Goal: Task Accomplishment & Management: Use online tool/utility

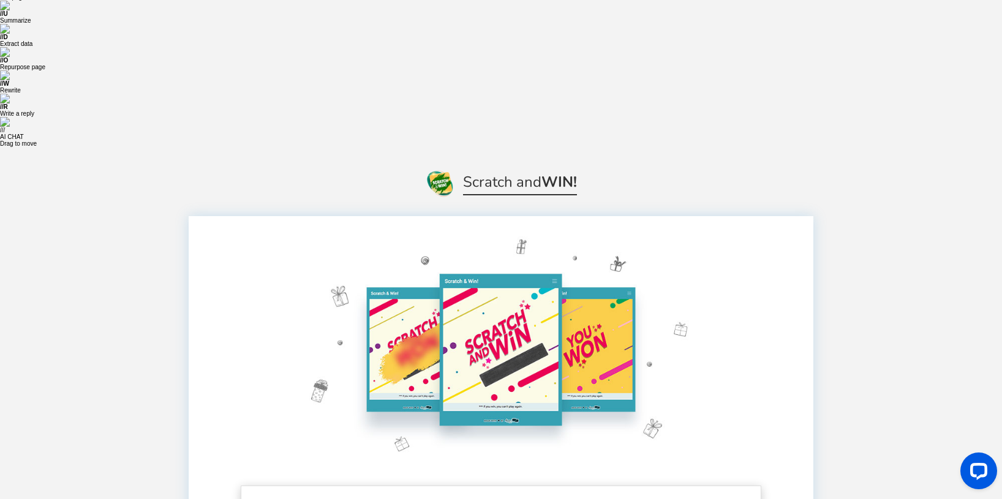
select select "ro_RO"
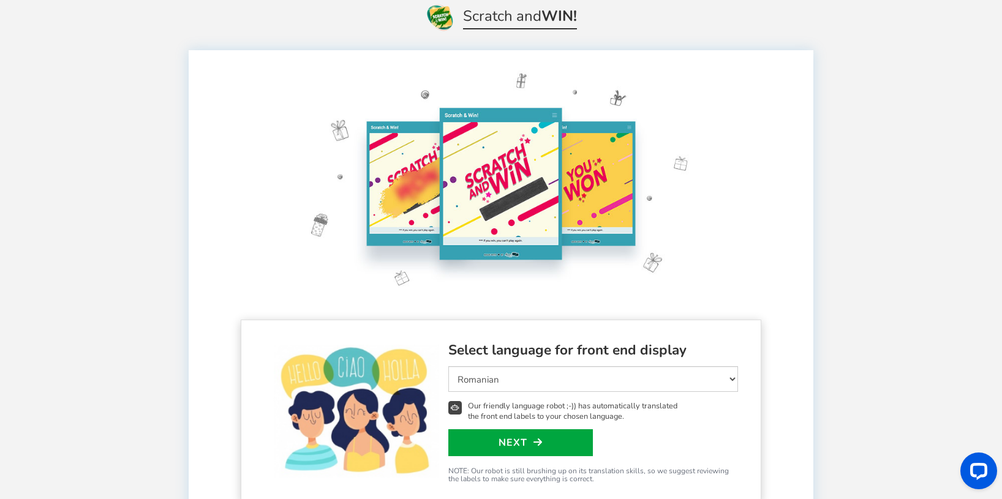
scroll to position [306, 0]
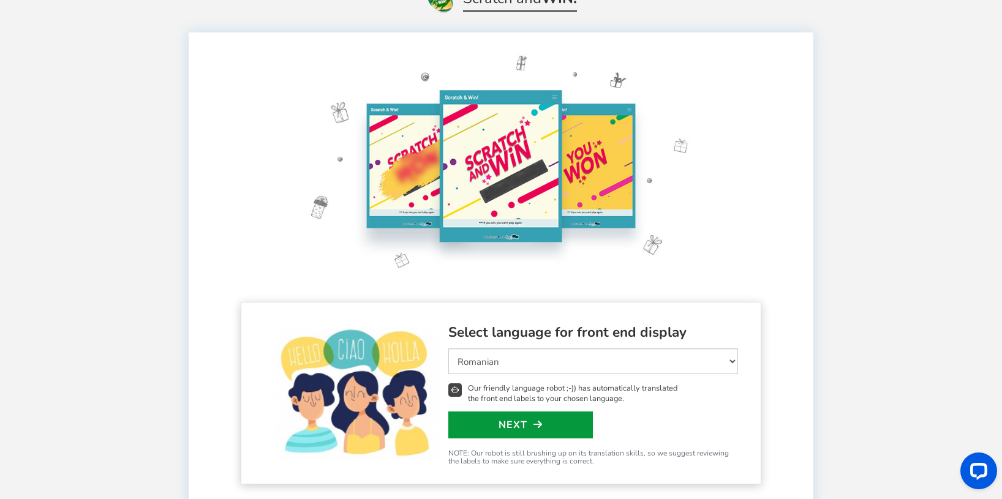
click at [512, 412] on link "Next" at bounding box center [520, 425] width 145 height 27
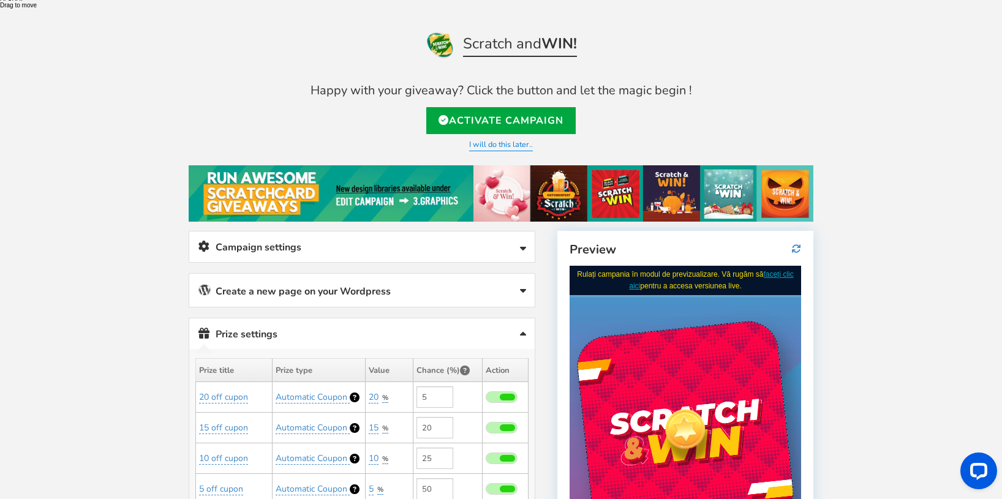
scroll to position [169, 0]
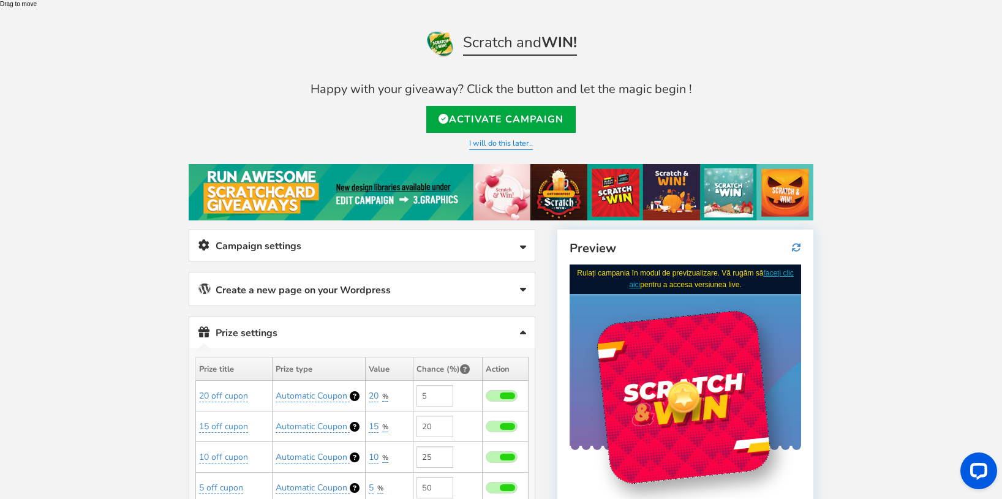
click at [502, 393] on span at bounding box center [507, 396] width 15 height 7
click at [486, 393] on input "checkbox" at bounding box center [486, 397] width 0 height 8
type input "0"
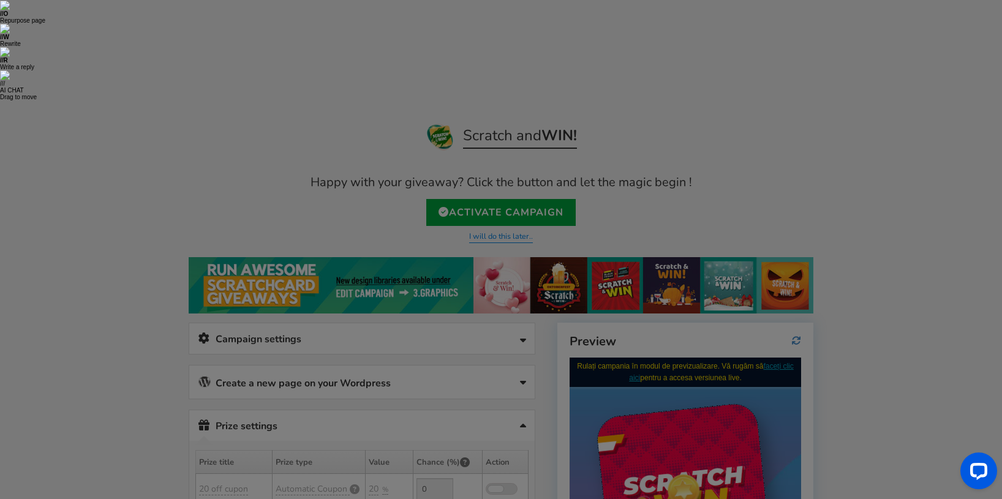
type input "5"
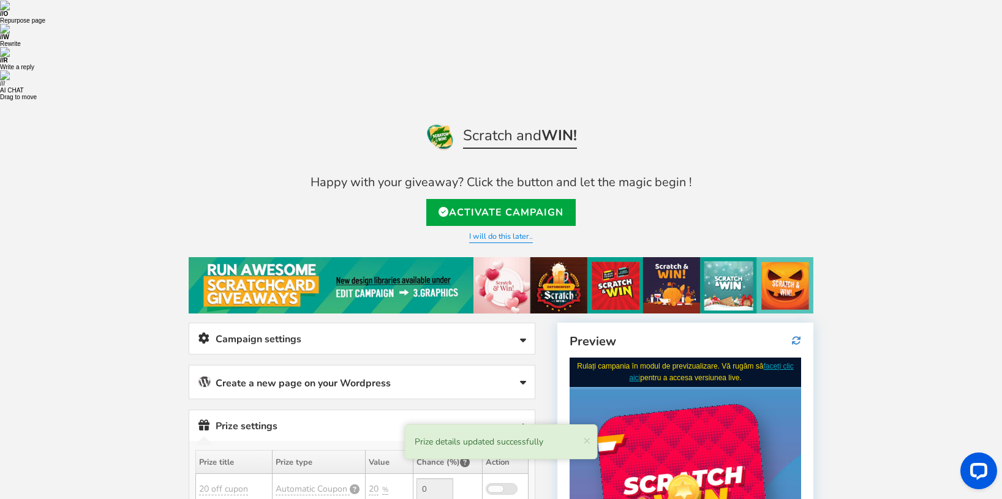
type input "0"
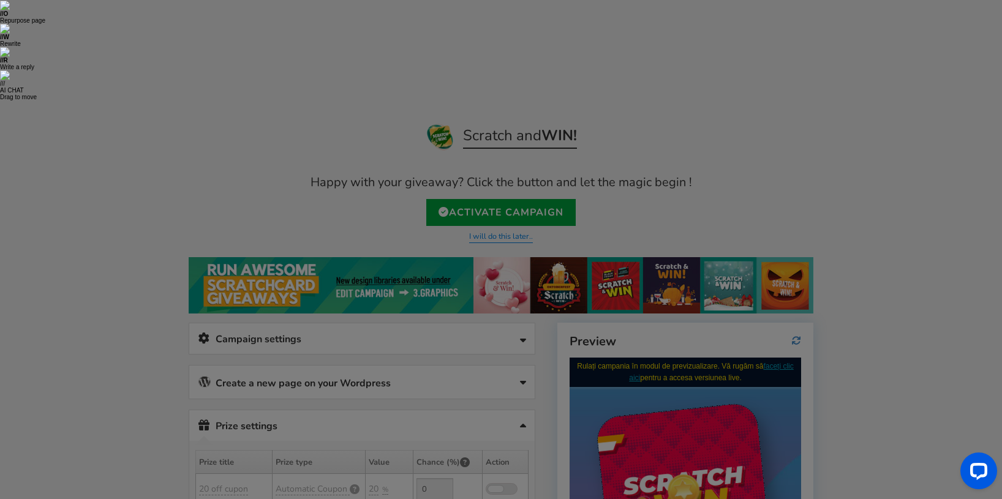
type input "25"
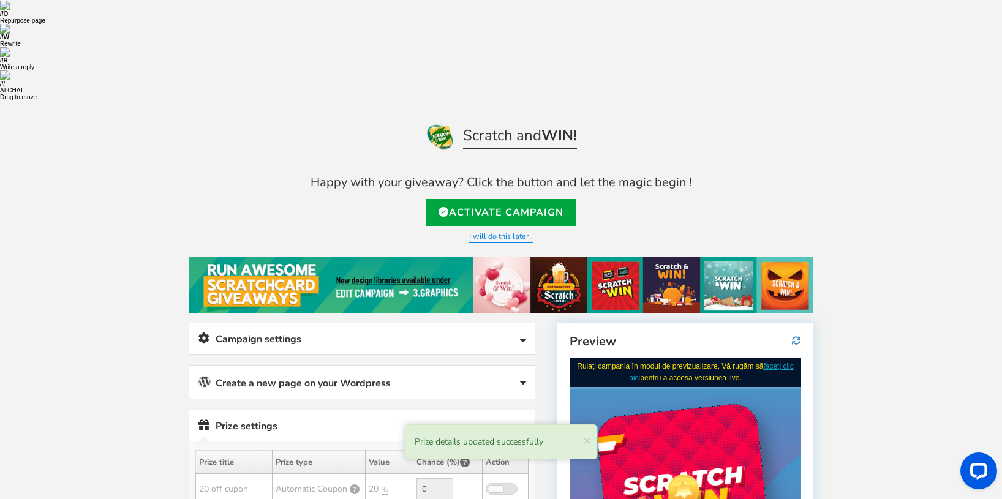
type input "0"
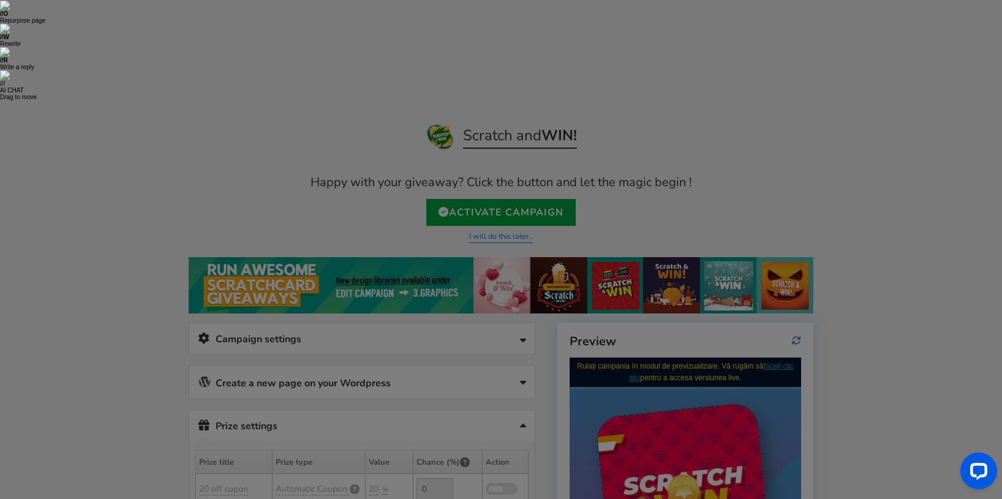
type input "75"
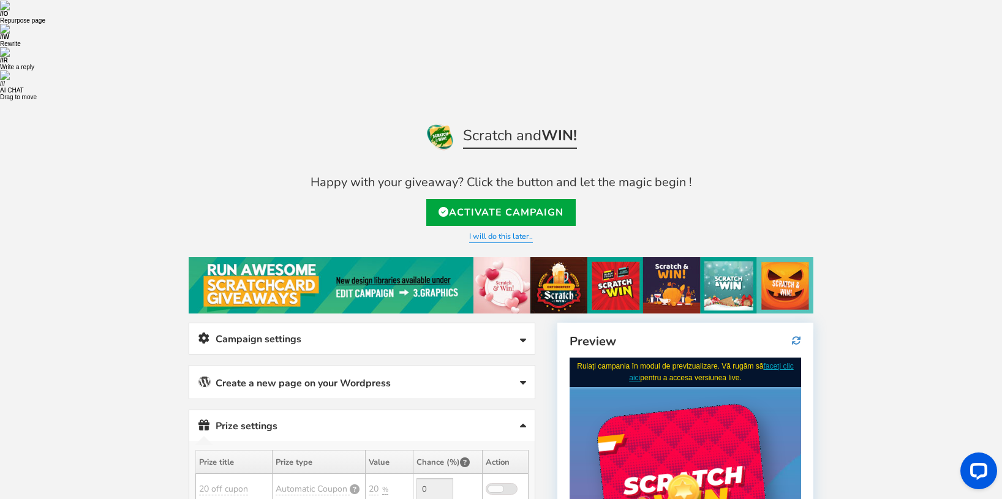
click at [498, 486] on span at bounding box center [495, 489] width 15 height 7
click at [486, 486] on input "checkbox" at bounding box center [486, 490] width 0 height 8
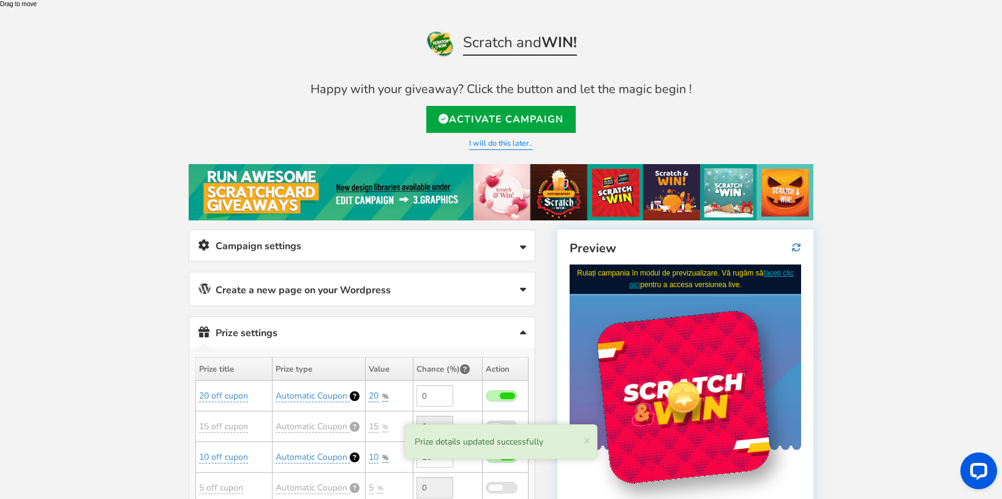
click at [436, 317] on link "Prize settings No prize added!" at bounding box center [361, 332] width 345 height 31
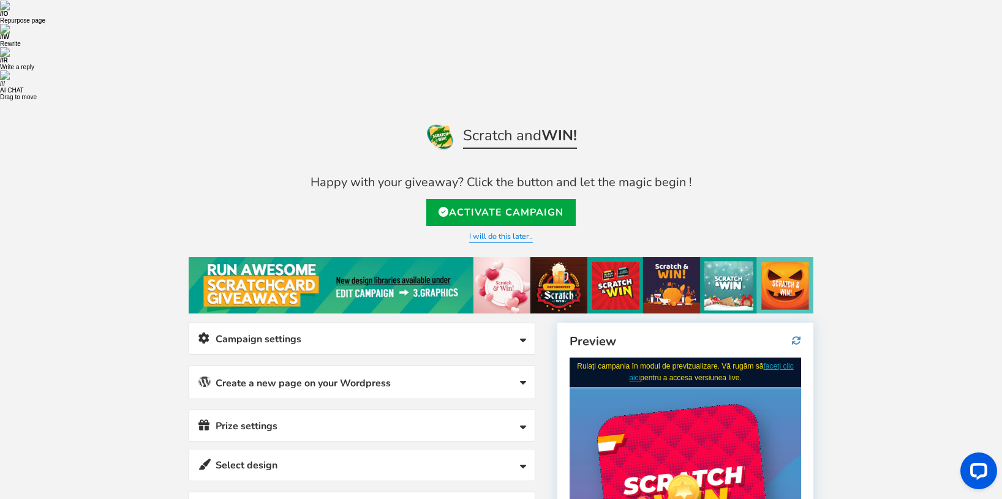
click at [436, 410] on link "Prize settings No prize added!" at bounding box center [361, 425] width 345 height 31
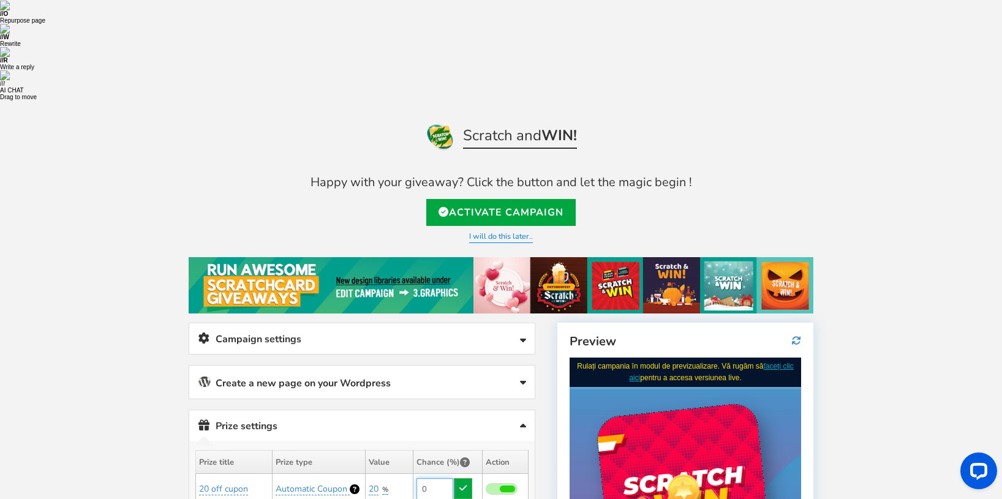
click at [430, 478] on input "0" at bounding box center [435, 488] width 37 height 21
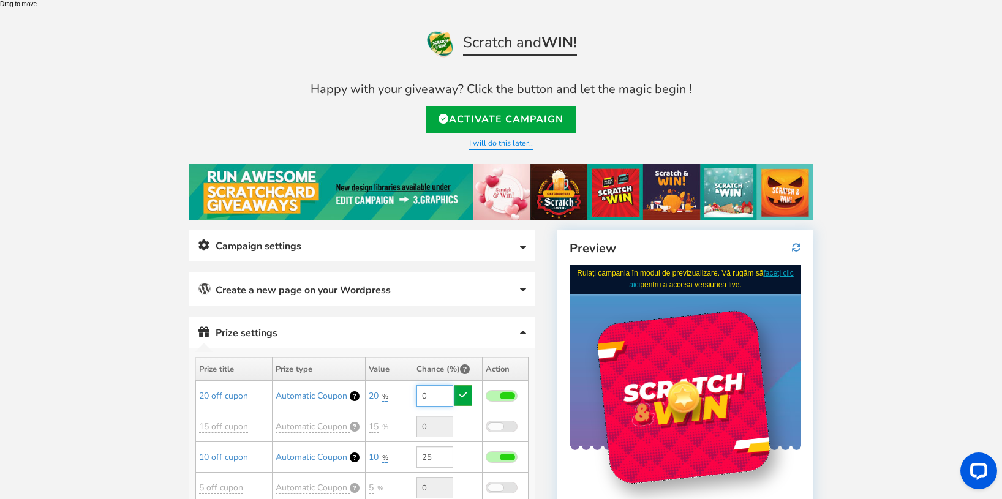
click at [430, 385] on input "0" at bounding box center [435, 395] width 37 height 21
type input "50"
click at [471, 385] on link at bounding box center [463, 395] width 18 height 21
type input "25"
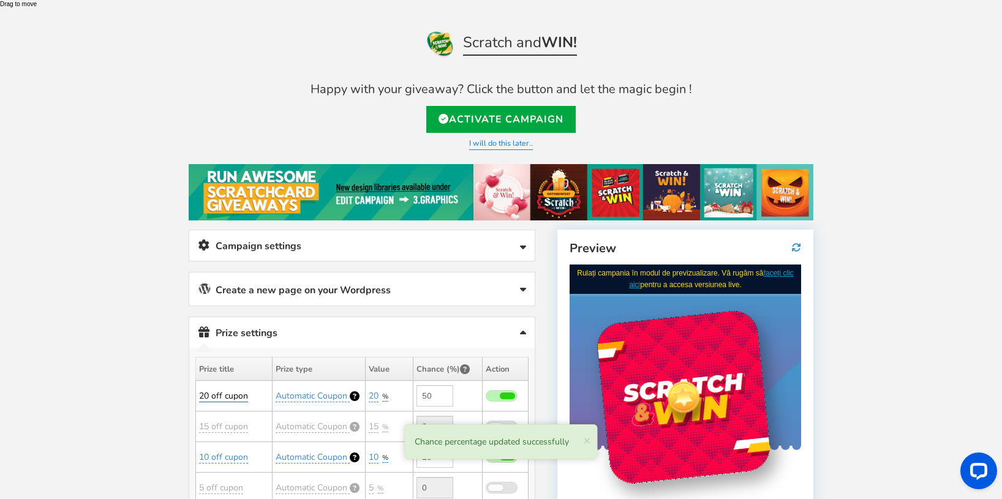
click at [231, 390] on link "20 off cupon" at bounding box center [223, 396] width 49 height 12
click at [382, 392] on span "%" at bounding box center [385, 396] width 6 height 9
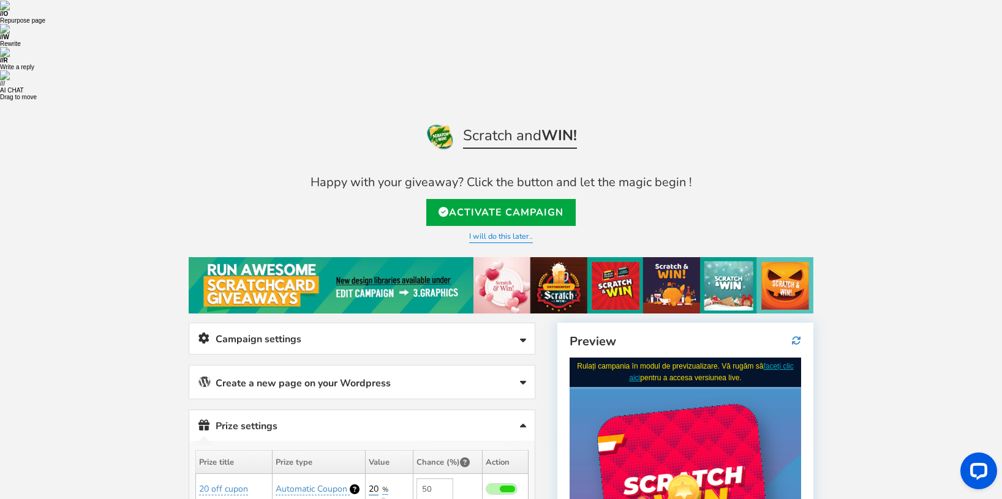
click at [374, 483] on link "20" at bounding box center [374, 489] width 10 height 12
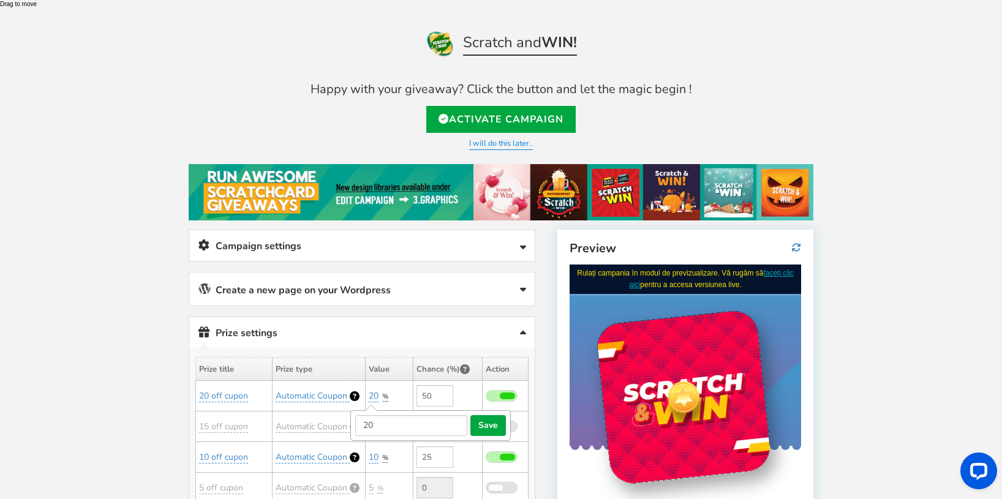
click at [148, 240] on div "Welcome to Scratch and WIN! Select language for front end display Select Langua…" at bounding box center [501, 496] width 1002 height 877
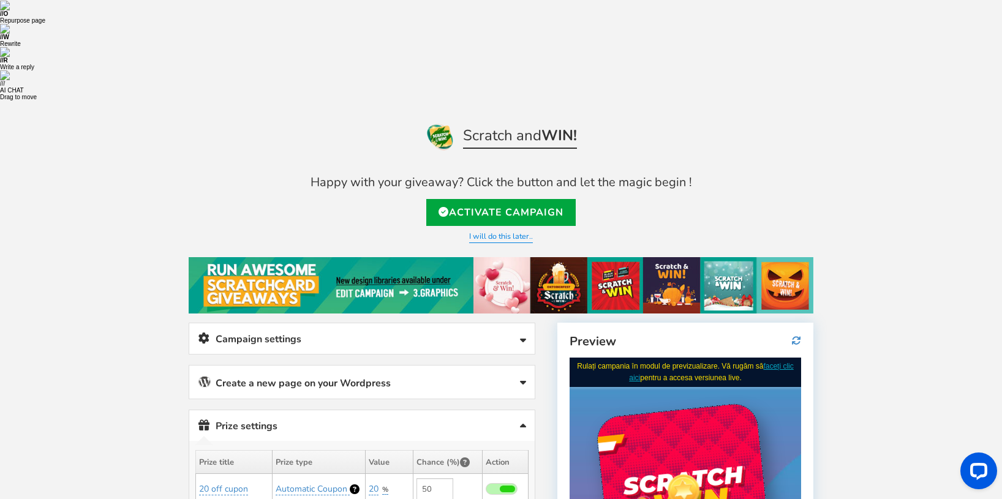
click at [309, 323] on link "Campaign settings" at bounding box center [361, 338] width 345 height 31
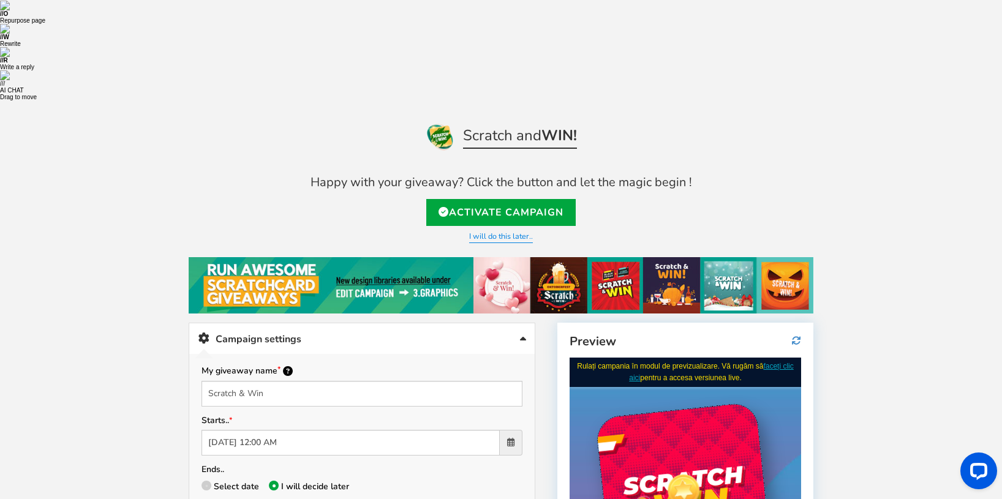
click at [309, 323] on link "Campaign settings" at bounding box center [361, 338] width 345 height 31
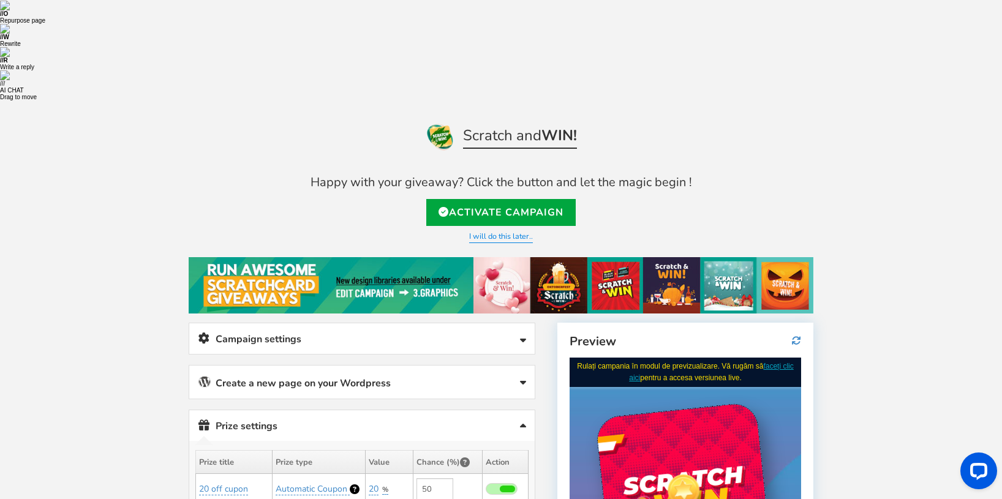
click at [296, 366] on link "Create a new page on your Wordpress" at bounding box center [361, 382] width 345 height 33
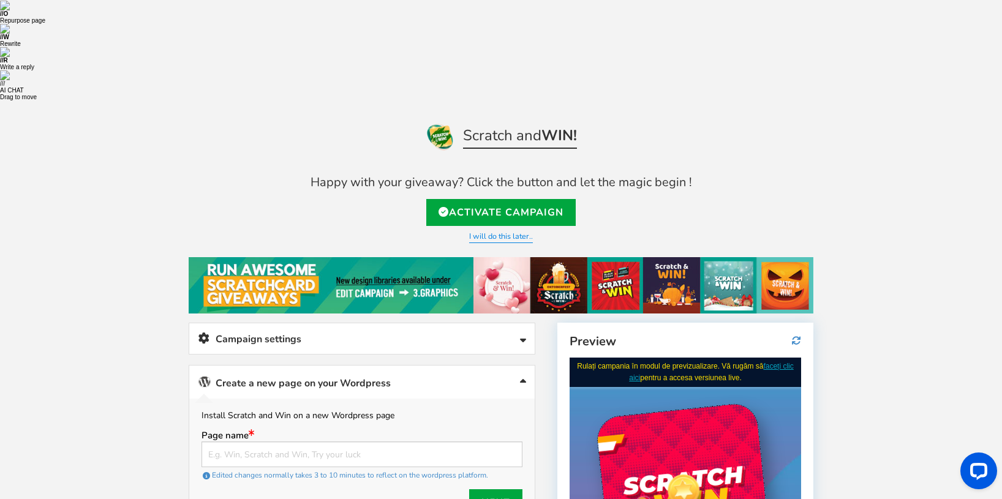
click at [296, 366] on link "Create a new page on your Wordpress" at bounding box center [361, 382] width 345 height 33
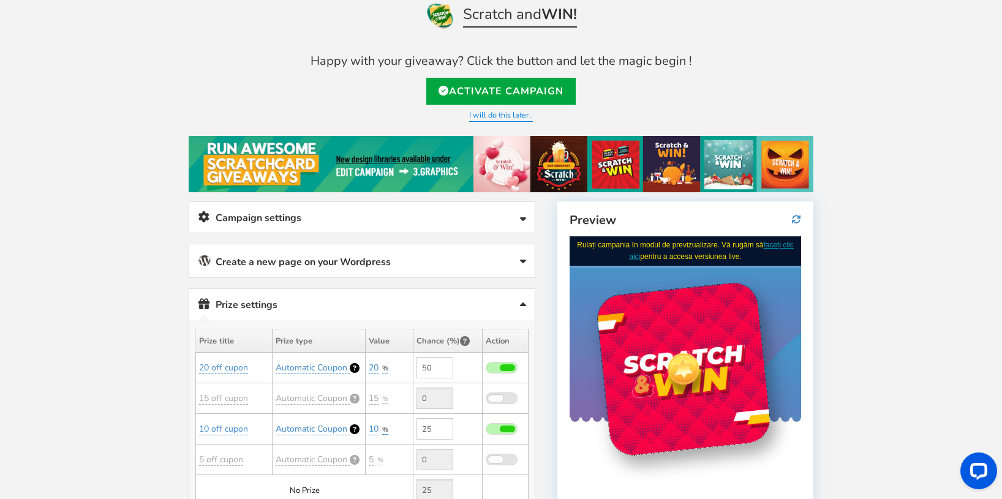
scroll to position [292, 0]
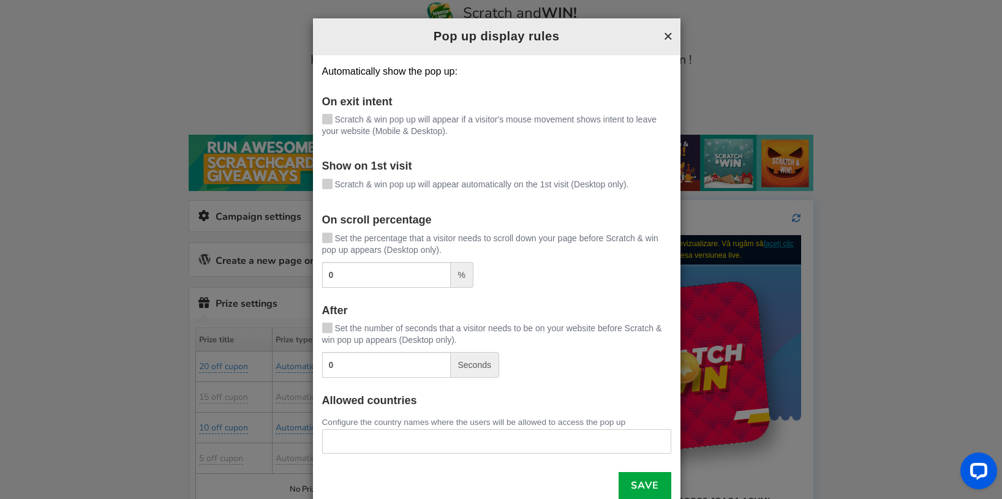
click at [665, 38] on button "×" at bounding box center [667, 36] width 9 height 16
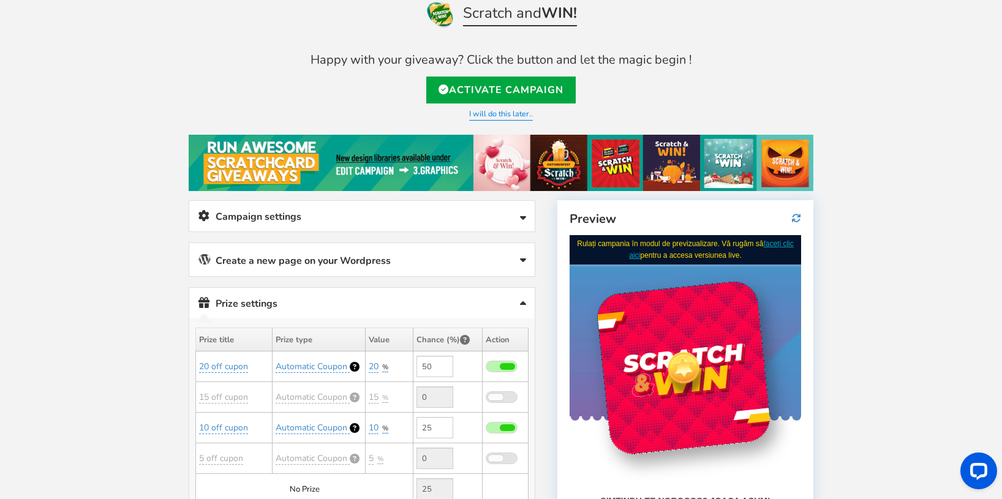
click at [301, 474] on td "No Prize" at bounding box center [304, 489] width 217 height 31
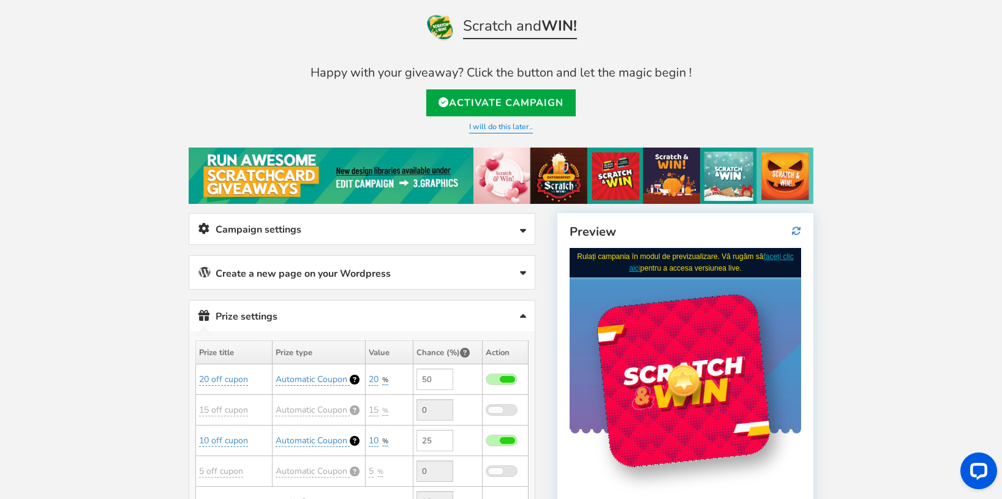
scroll to position [353, 0]
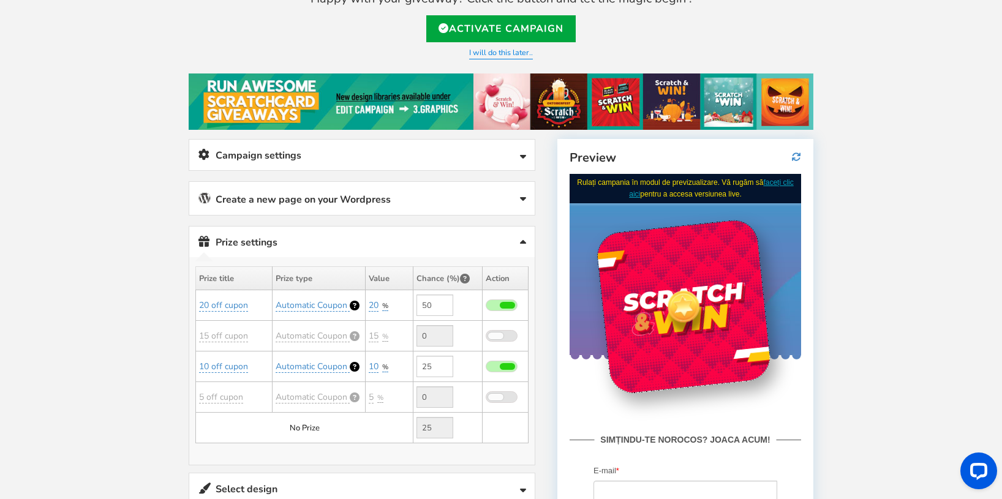
click at [333, 473] on link "Select design" at bounding box center [361, 488] width 345 height 31
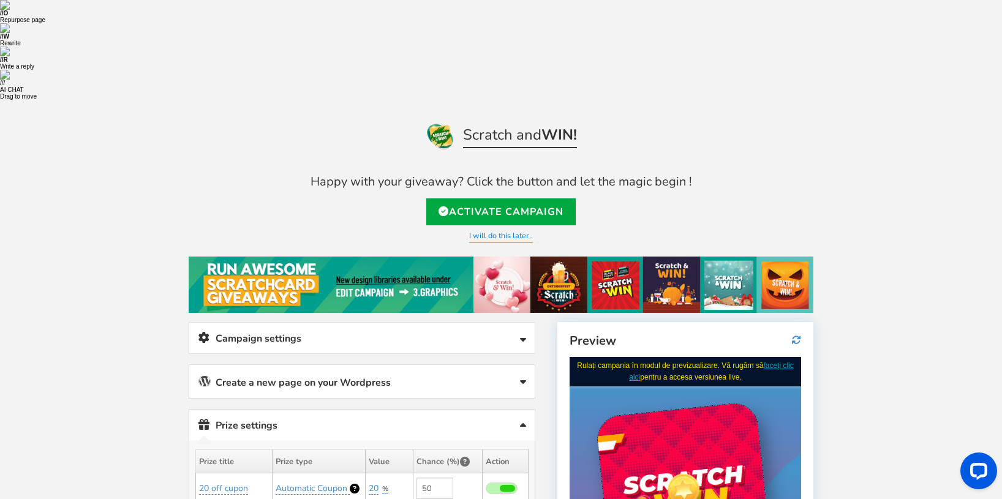
scroll to position [169, 0]
click at [300, 323] on link "Campaign settings" at bounding box center [361, 338] width 345 height 31
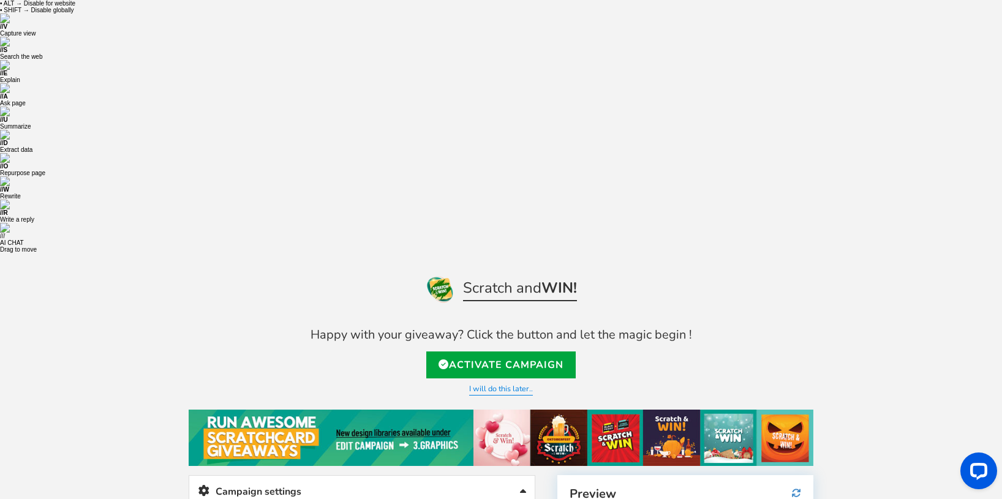
scroll to position [0, 0]
